Goal: Transaction & Acquisition: Purchase product/service

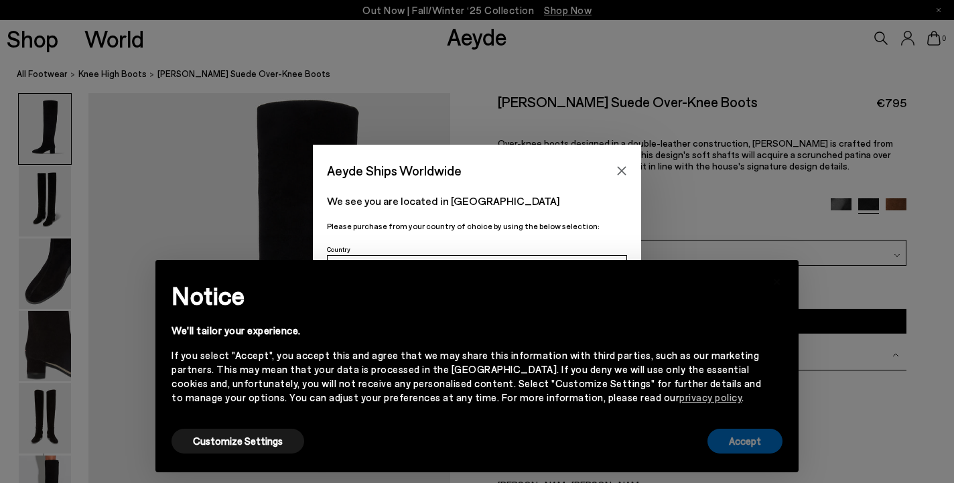
click at [746, 440] on button "Accept" at bounding box center [745, 441] width 75 height 25
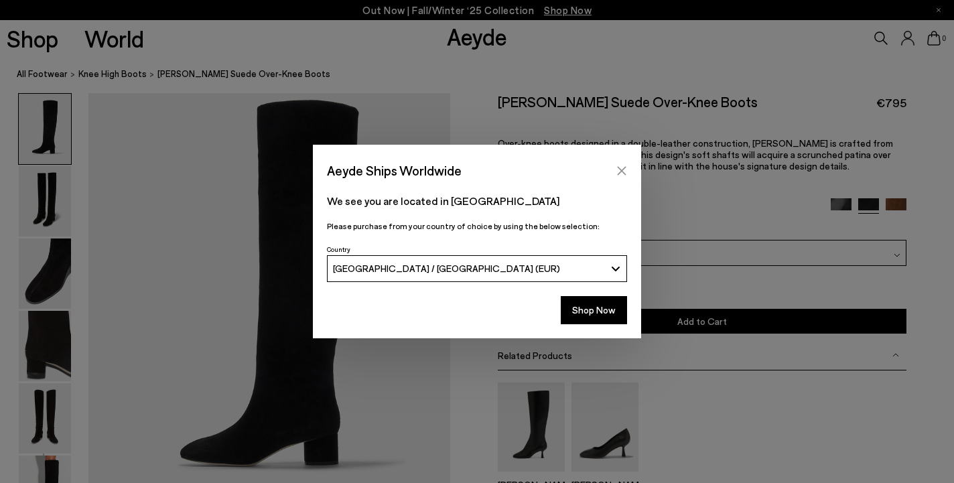
click at [624, 171] on icon "Close" at bounding box center [621, 170] width 11 height 11
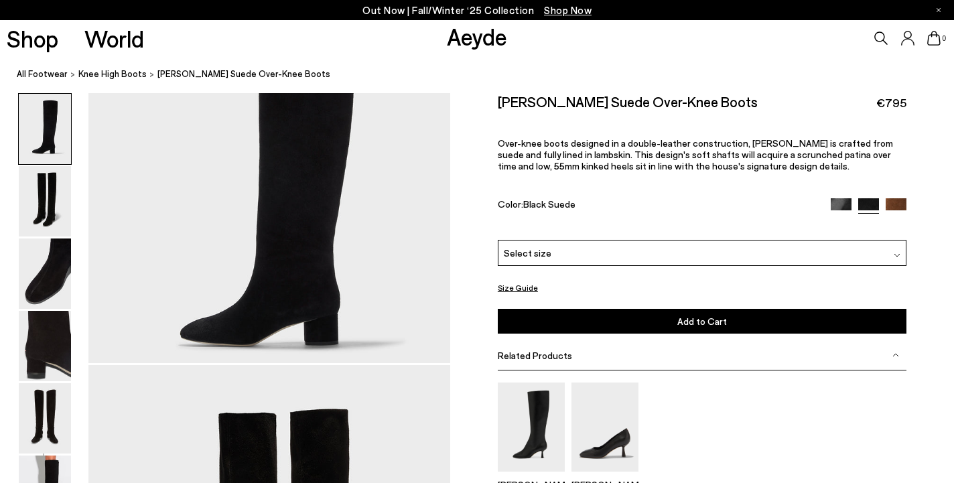
scroll to position [136, 0]
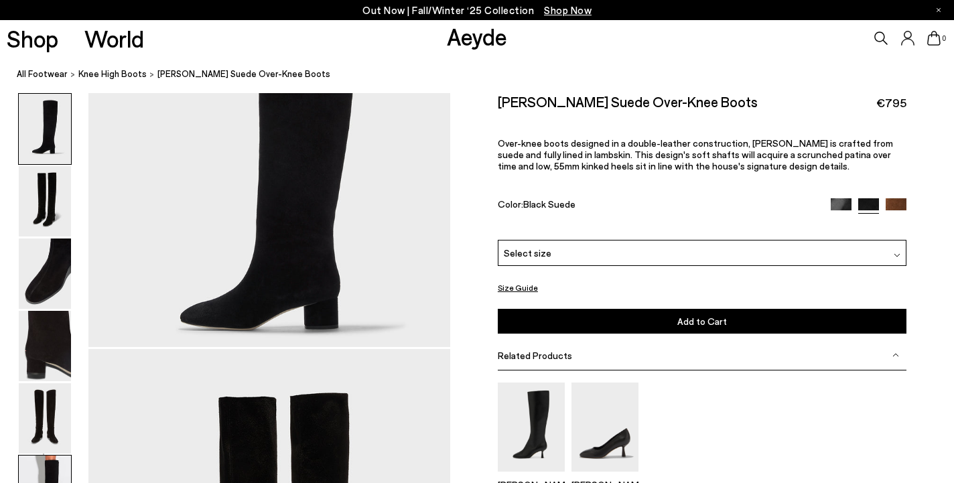
click at [40, 473] on img at bounding box center [45, 491] width 52 height 70
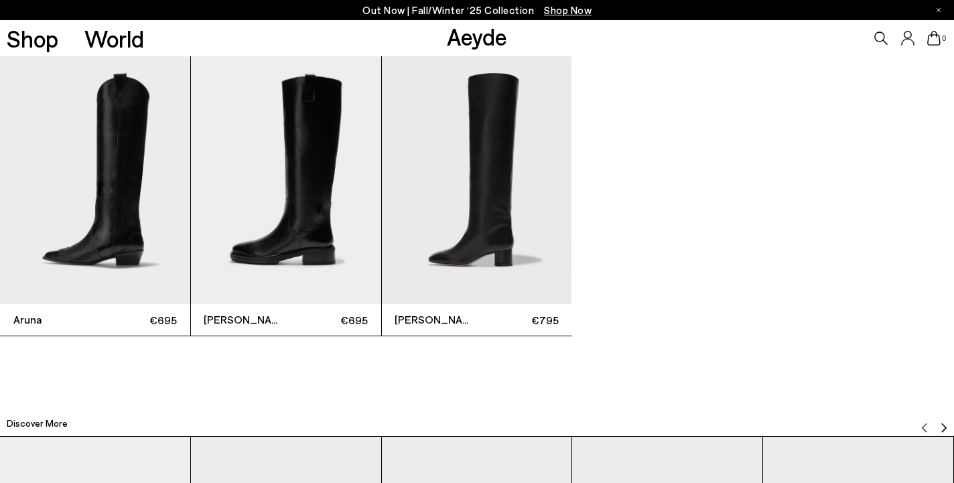
scroll to position [2953, 0]
click at [303, 215] on img "2 / 3" at bounding box center [286, 177] width 190 height 253
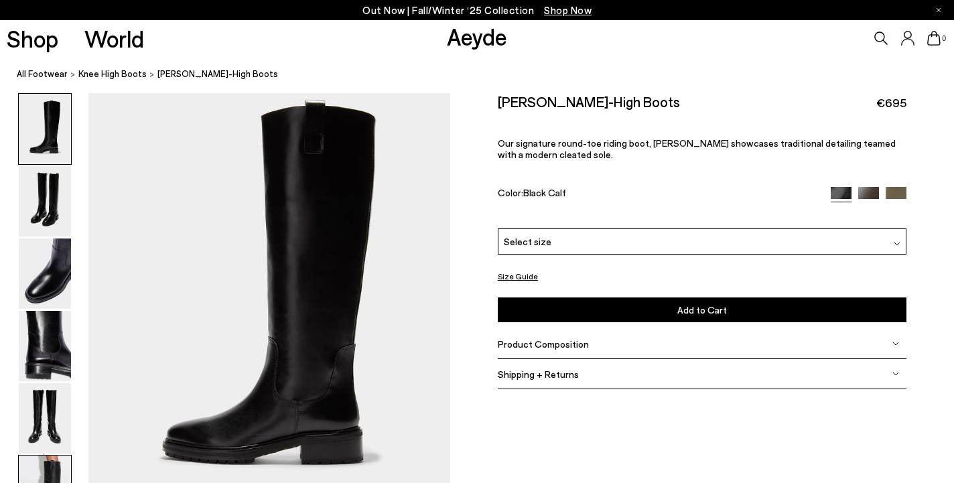
click at [49, 459] on img at bounding box center [45, 491] width 52 height 70
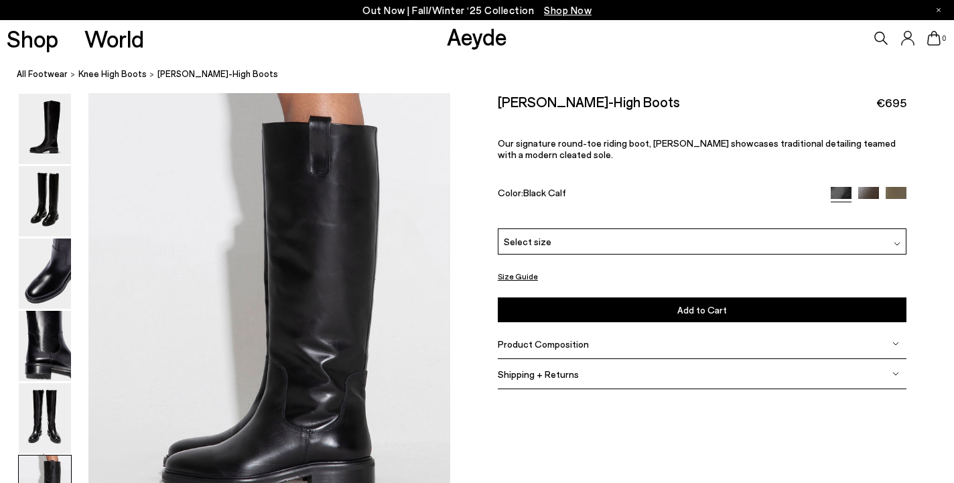
scroll to position [2303, 0]
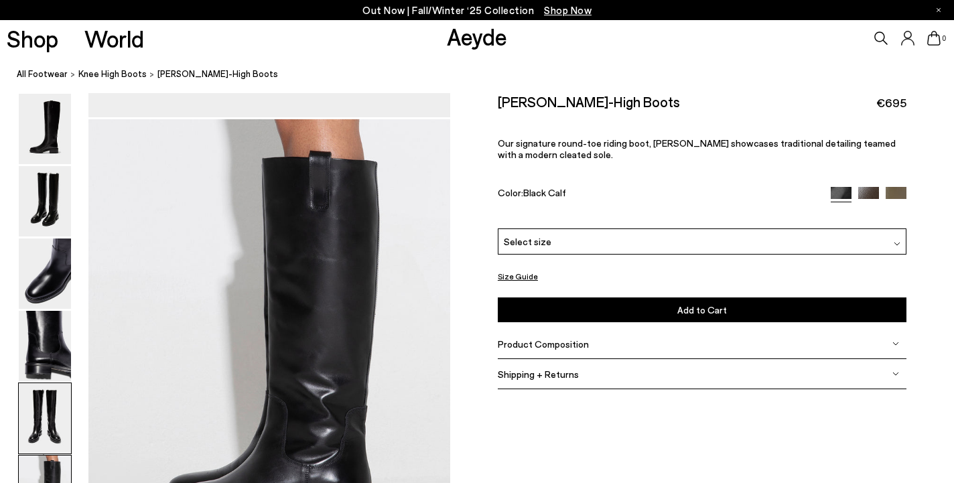
click at [54, 405] on img at bounding box center [45, 418] width 52 height 70
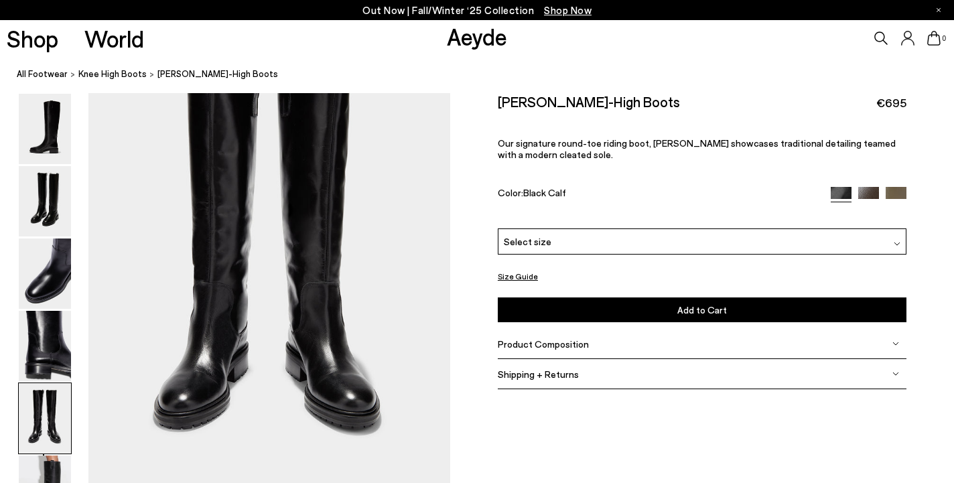
scroll to position [1845, 0]
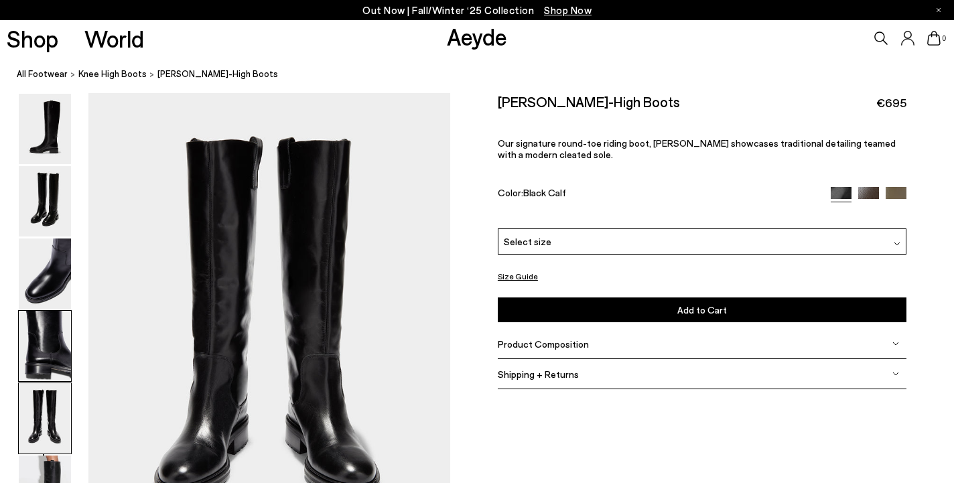
click at [60, 347] on img at bounding box center [45, 346] width 52 height 70
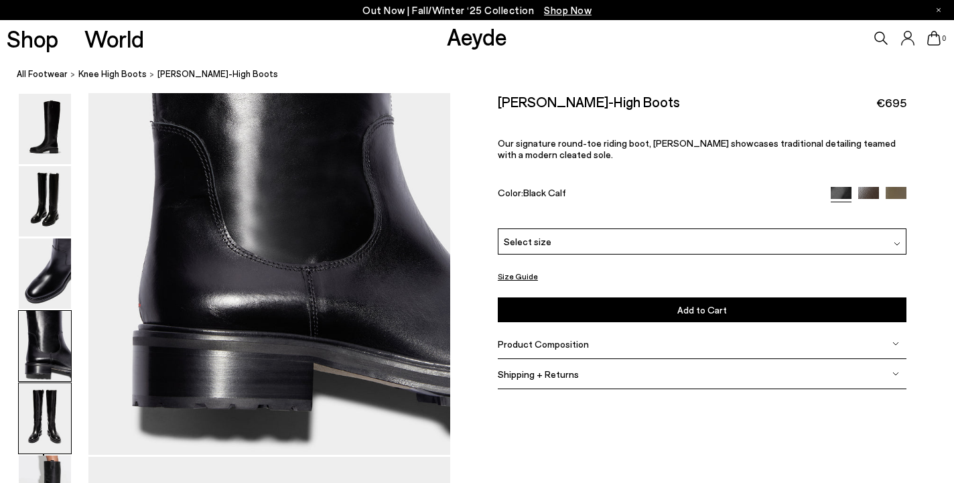
scroll to position [1361, 0]
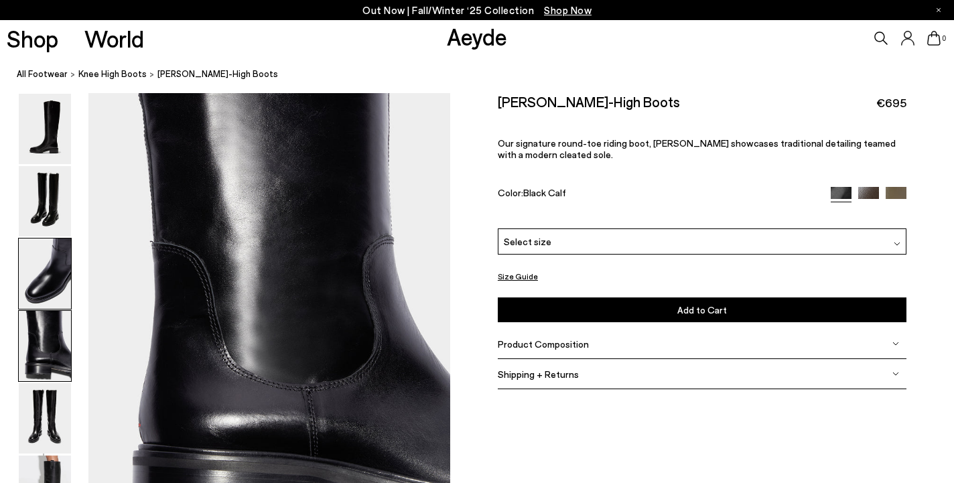
click at [63, 285] on img at bounding box center [45, 274] width 52 height 70
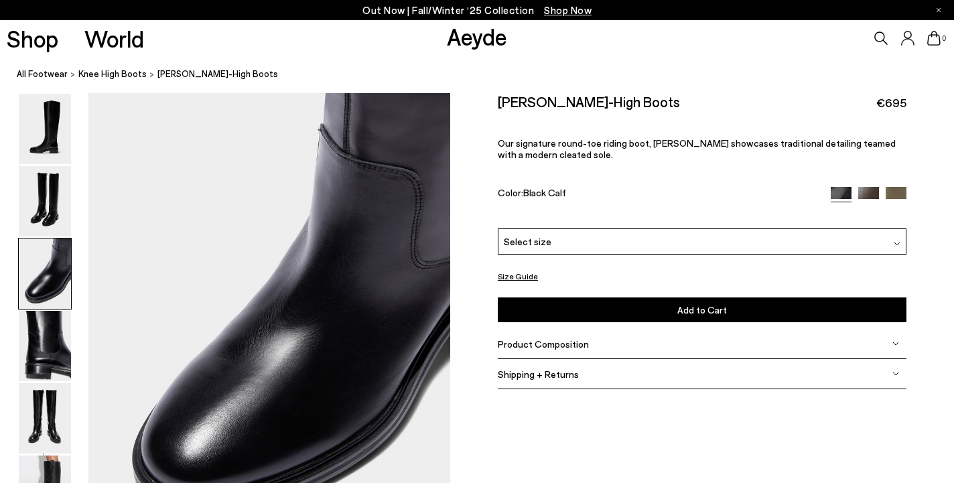
scroll to position [876, 0]
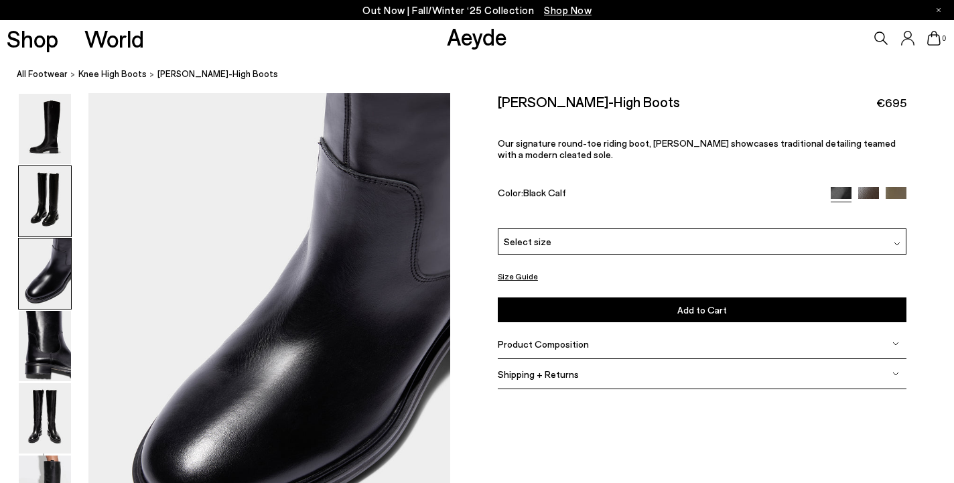
click at [54, 210] on img at bounding box center [45, 201] width 52 height 70
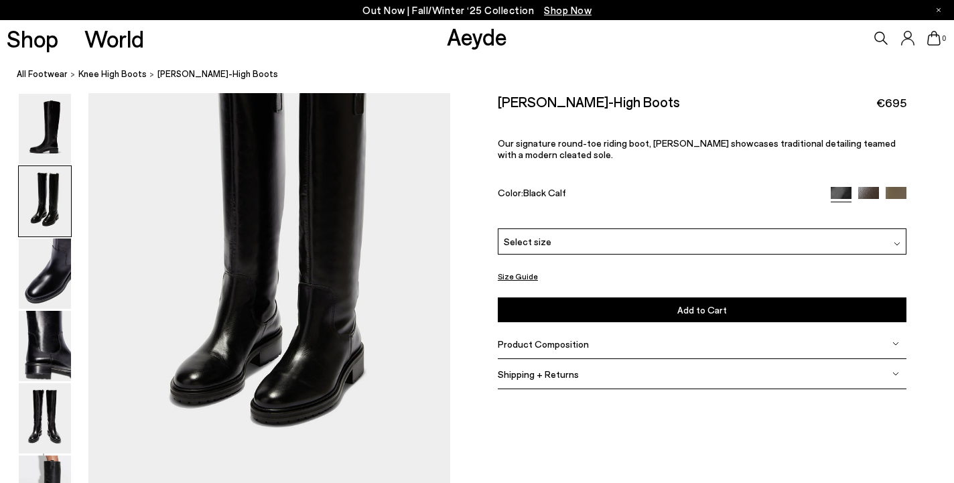
scroll to position [393, 0]
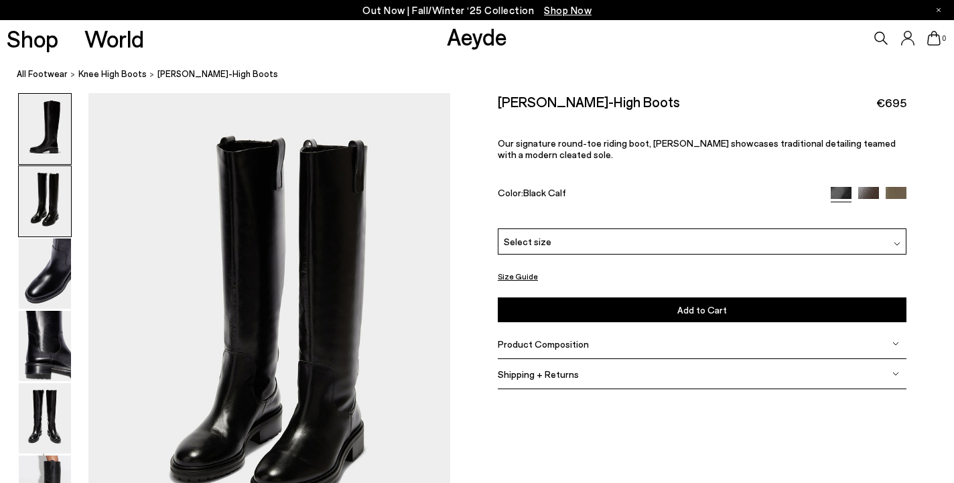
click at [46, 138] on img at bounding box center [45, 129] width 52 height 70
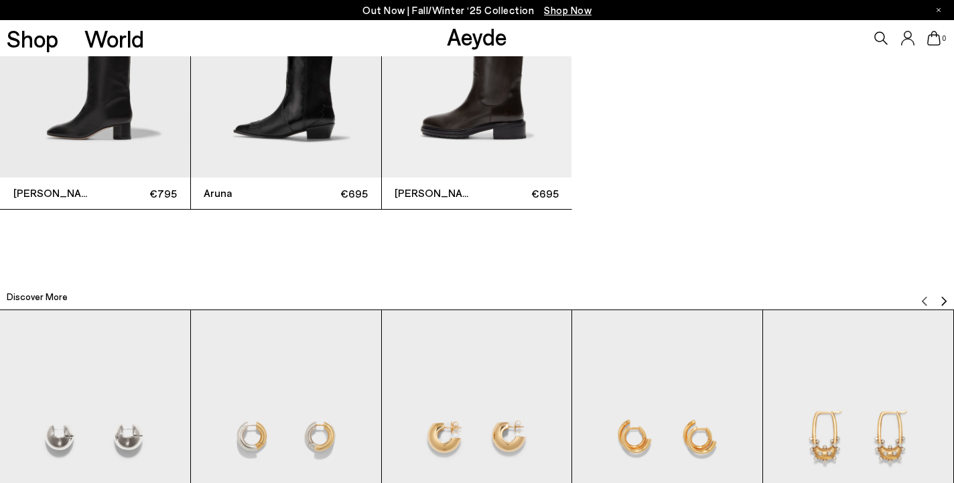
scroll to position [3143, 0]
